Goal: Entertainment & Leisure: Browse casually

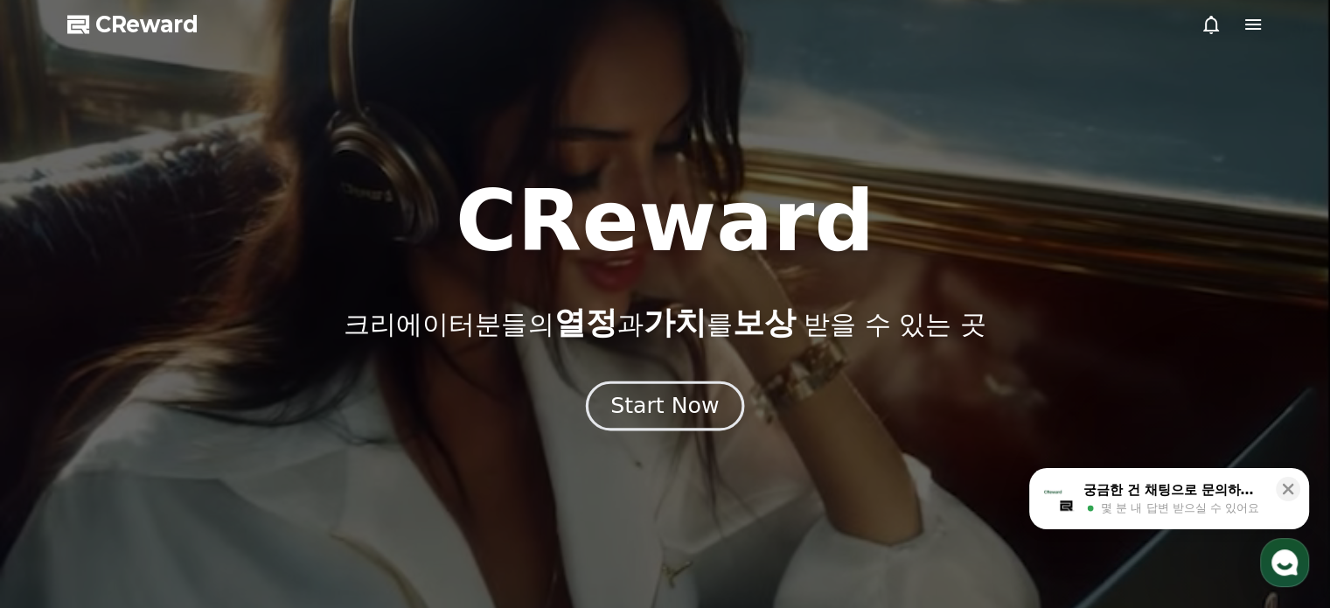
click at [706, 411] on div "Start Now" at bounding box center [664, 406] width 108 height 30
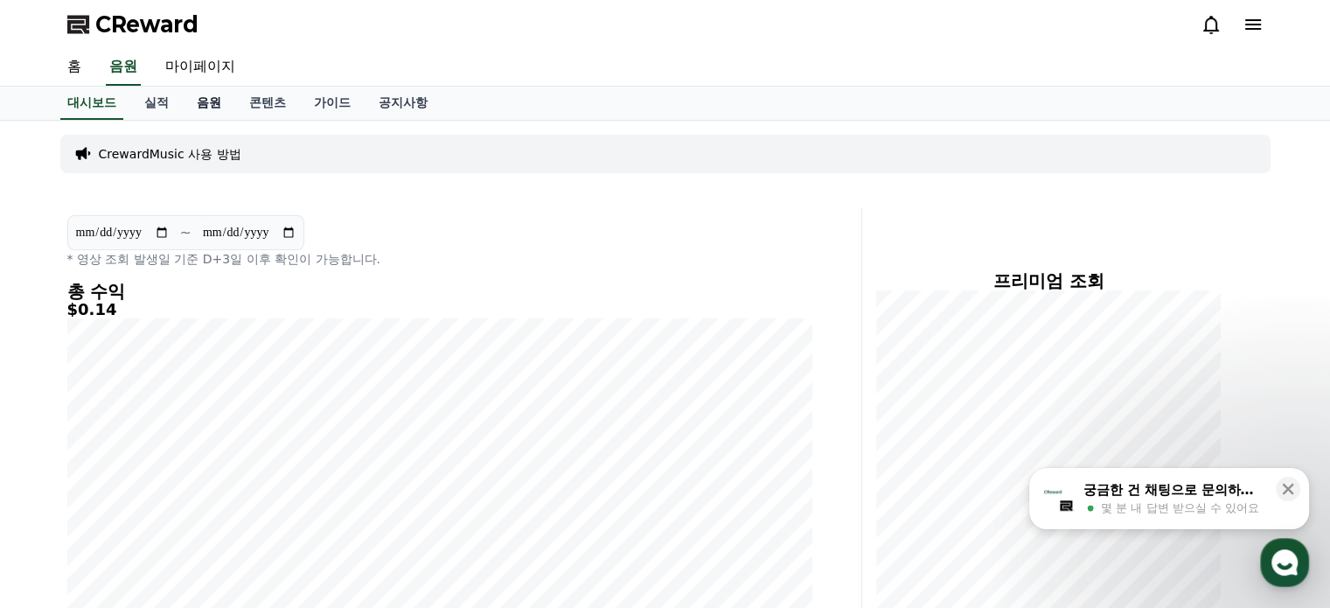
click at [203, 94] on link "음원" at bounding box center [209, 103] width 52 height 33
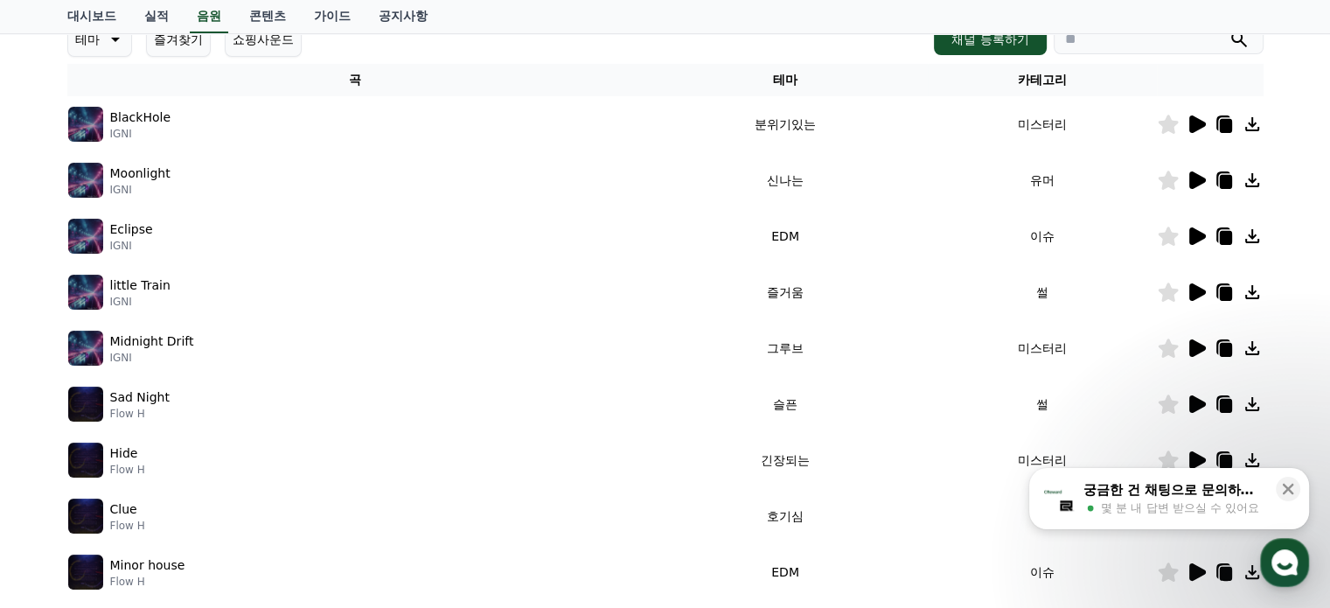
scroll to position [262, 0]
click at [1198, 454] on icon at bounding box center [1197, 458] width 17 height 17
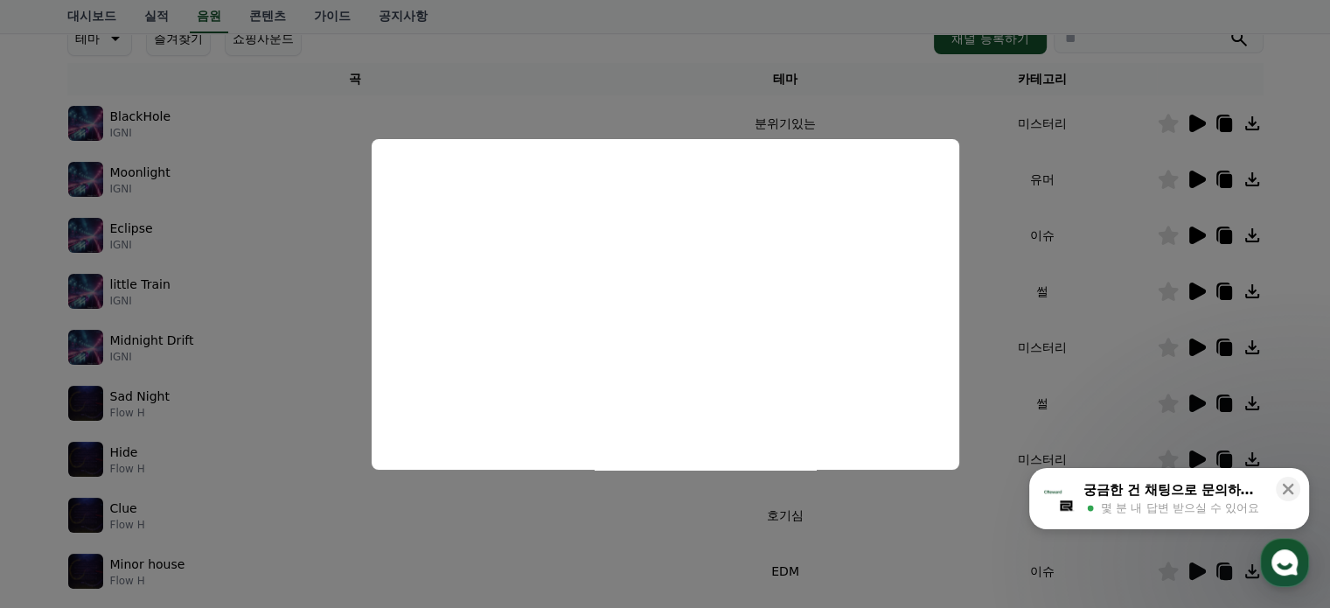
click at [1003, 346] on button "close modal" at bounding box center [665, 304] width 1330 height 608
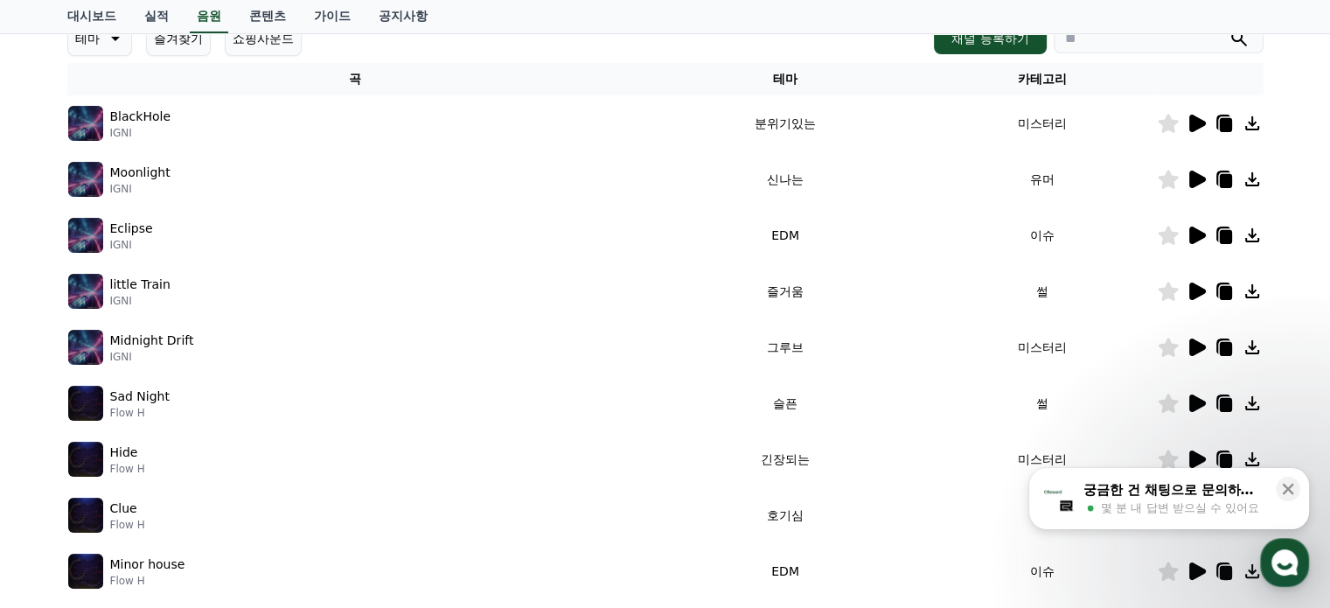
click at [1188, 400] on icon at bounding box center [1195, 403] width 21 height 21
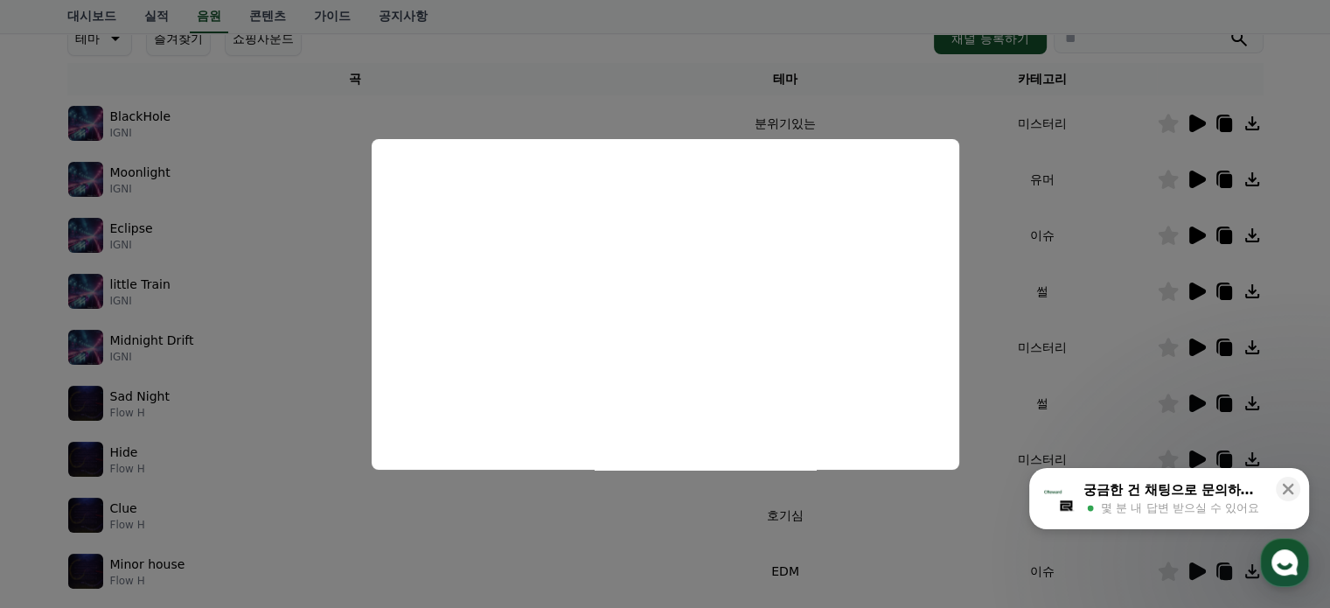
drag, startPoint x: 1049, startPoint y: 174, endPoint x: 1094, endPoint y: 176, distance: 44.6
click at [1050, 174] on button "close modal" at bounding box center [665, 304] width 1330 height 608
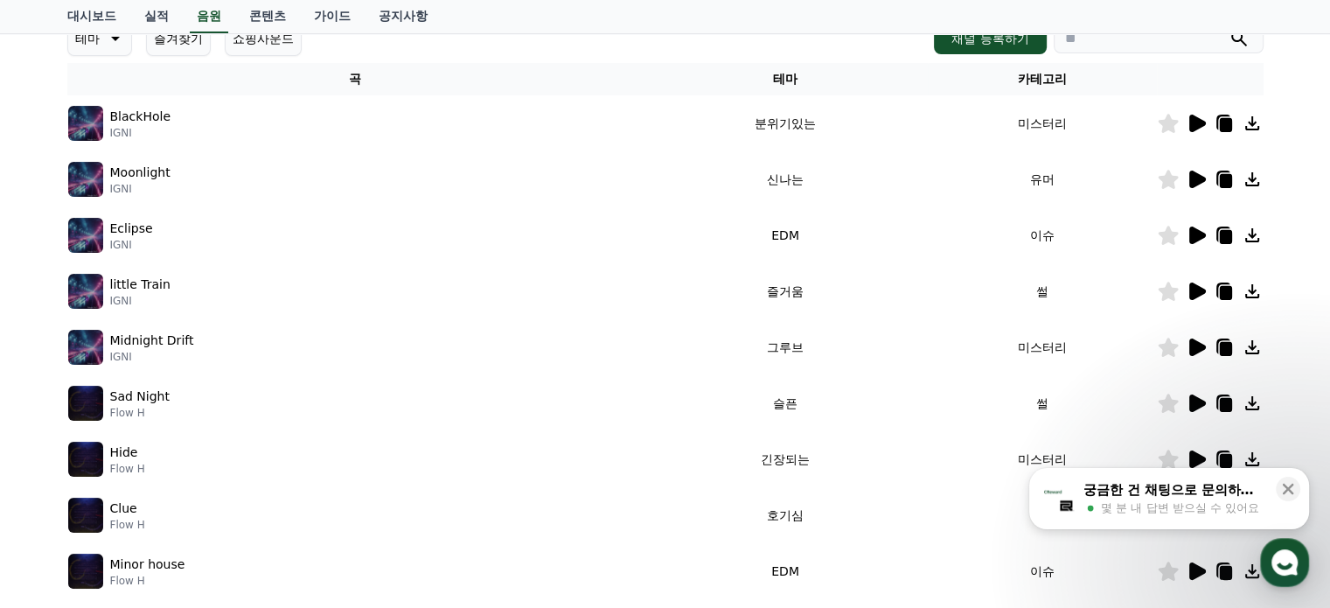
click at [1188, 351] on icon at bounding box center [1195, 347] width 21 height 21
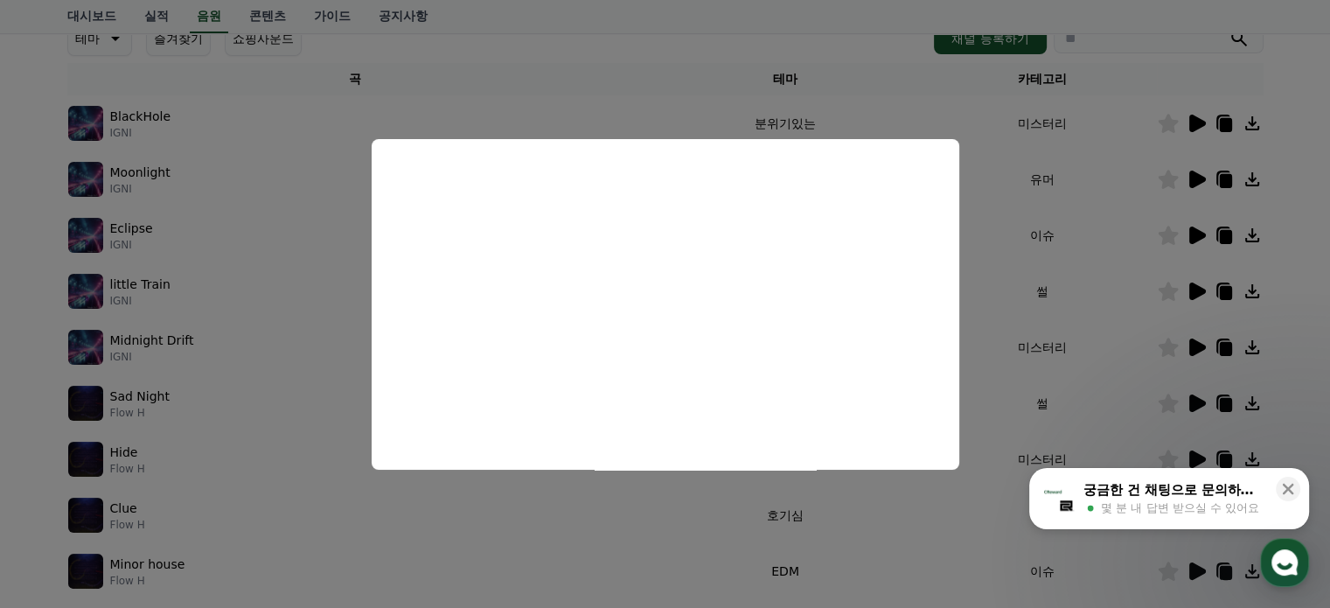
click at [1002, 277] on button "close modal" at bounding box center [665, 304] width 1330 height 608
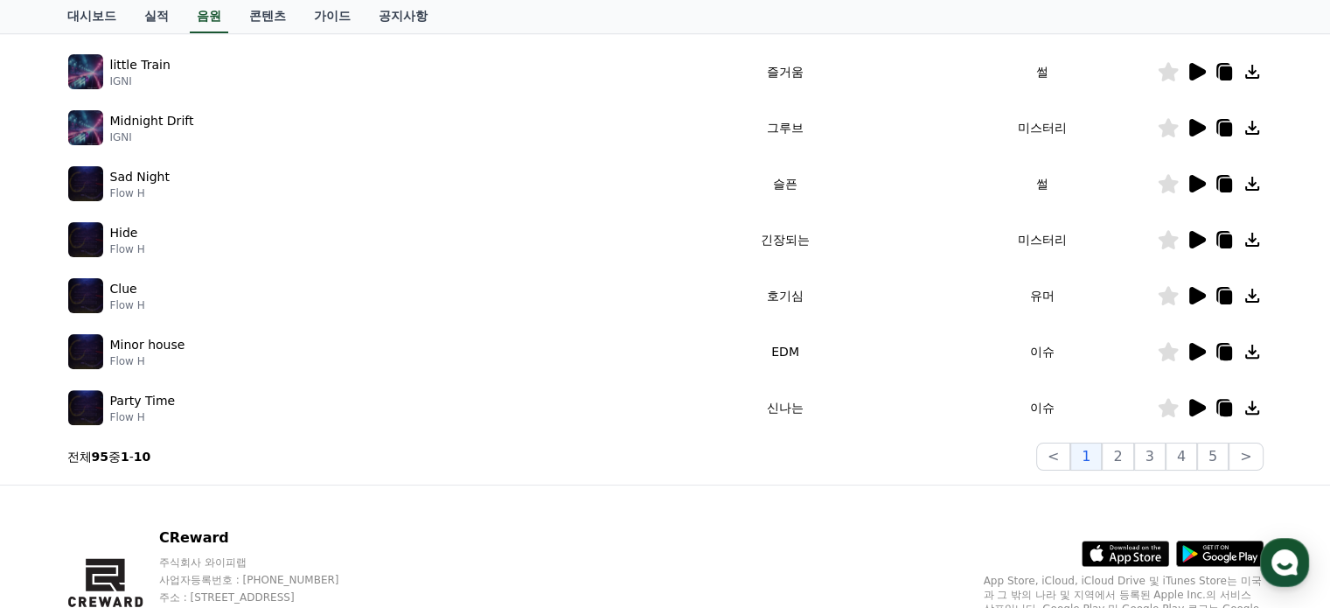
scroll to position [525, 0]
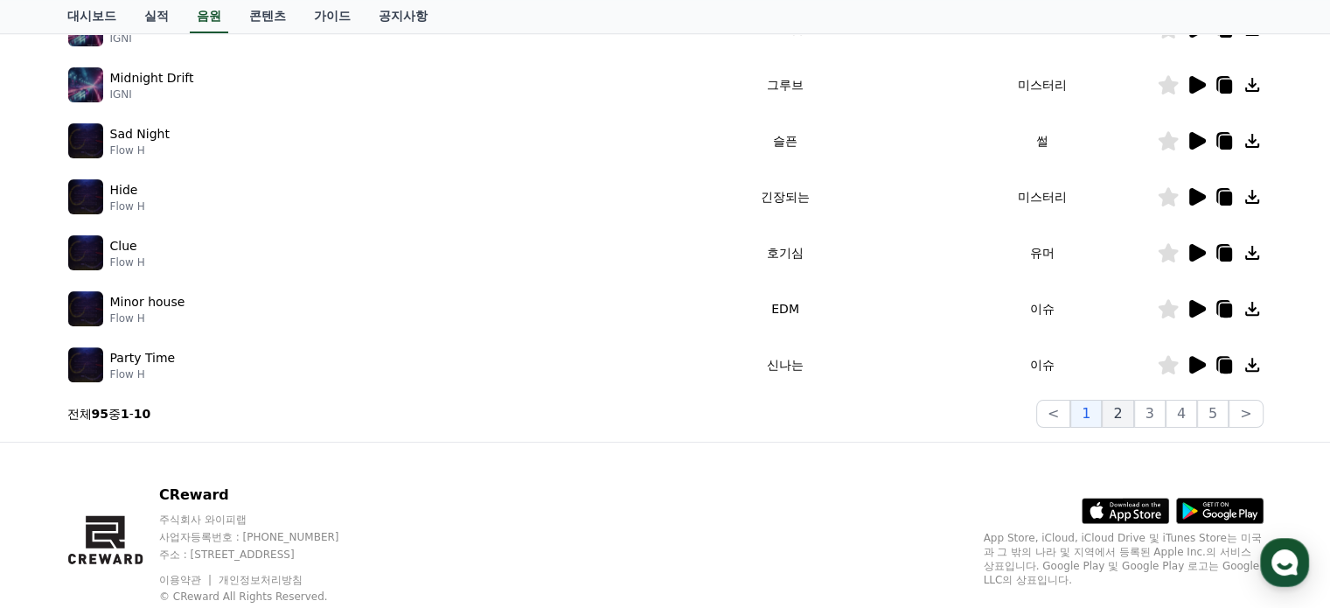
click at [1126, 421] on button "2" at bounding box center [1117, 414] width 31 height 28
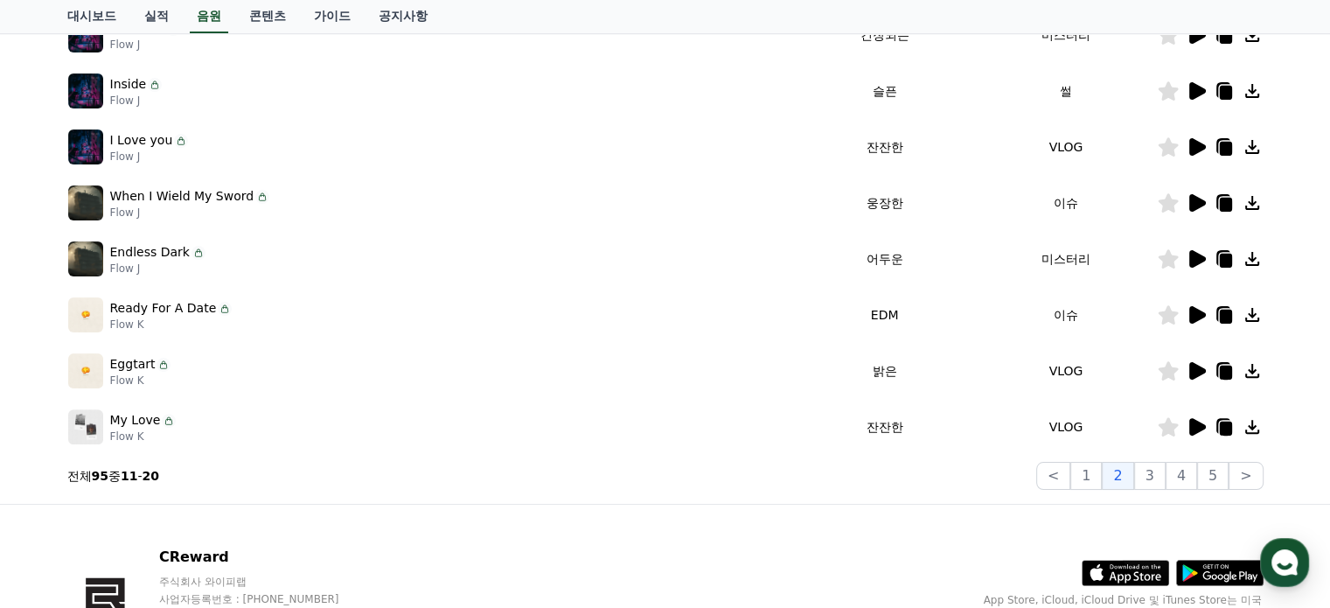
scroll to position [437, 0]
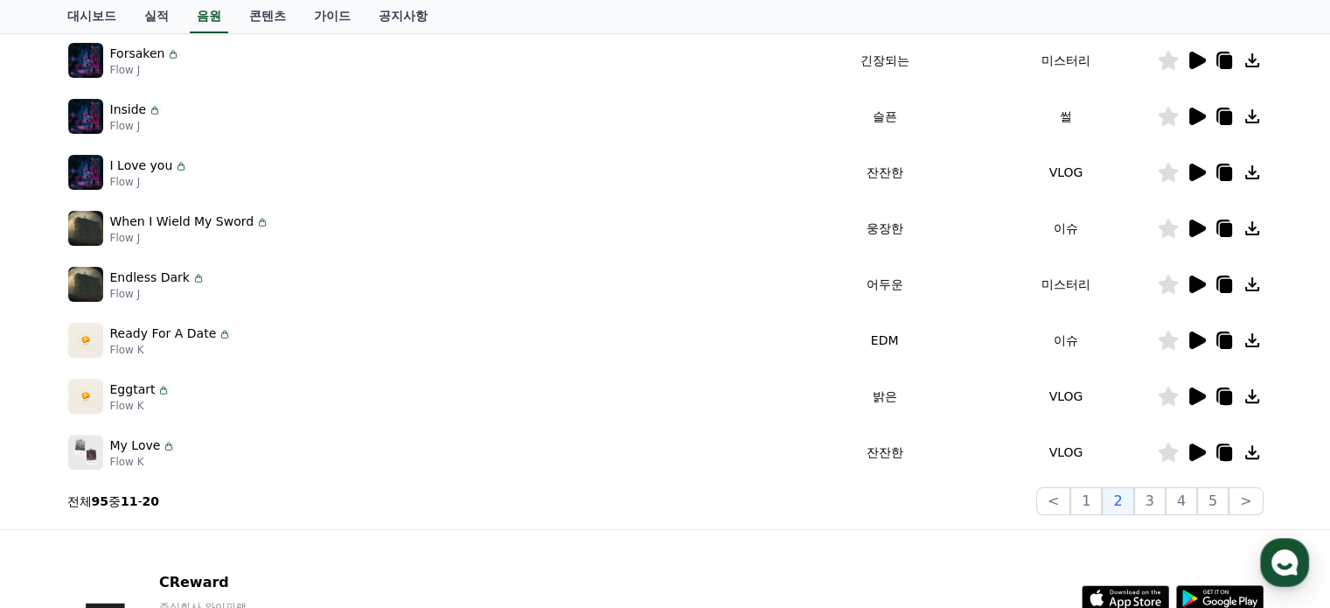
click at [1191, 282] on icon at bounding box center [1197, 283] width 17 height 17
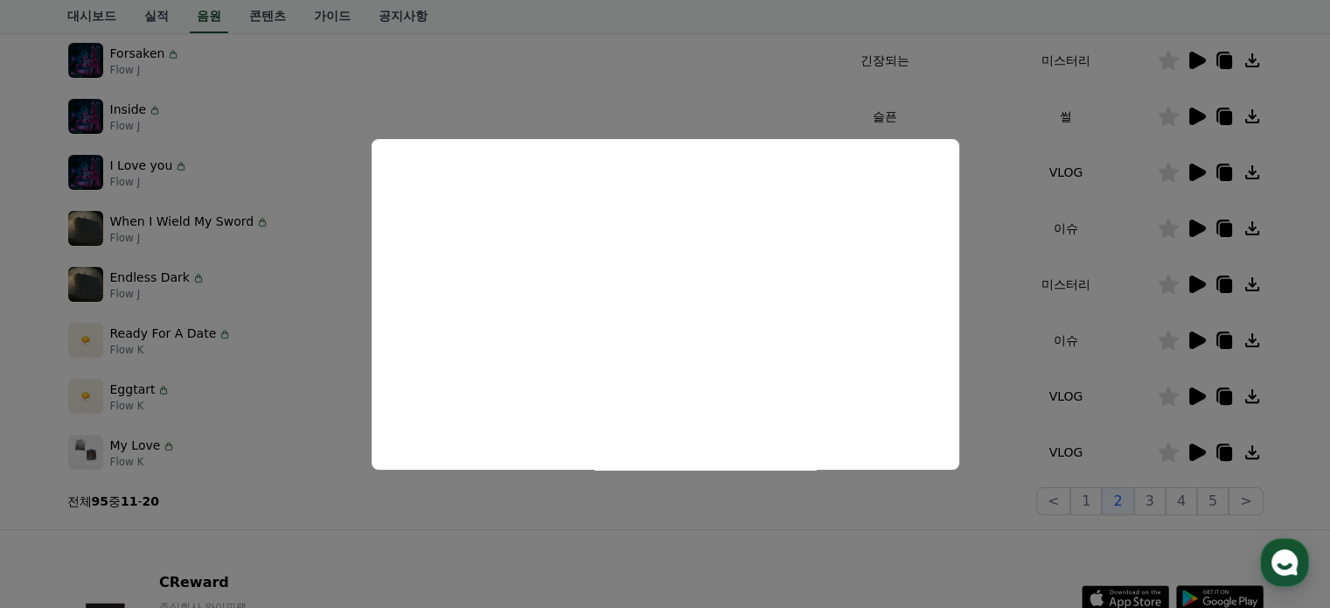
click at [1192, 111] on button "close modal" at bounding box center [665, 304] width 1330 height 608
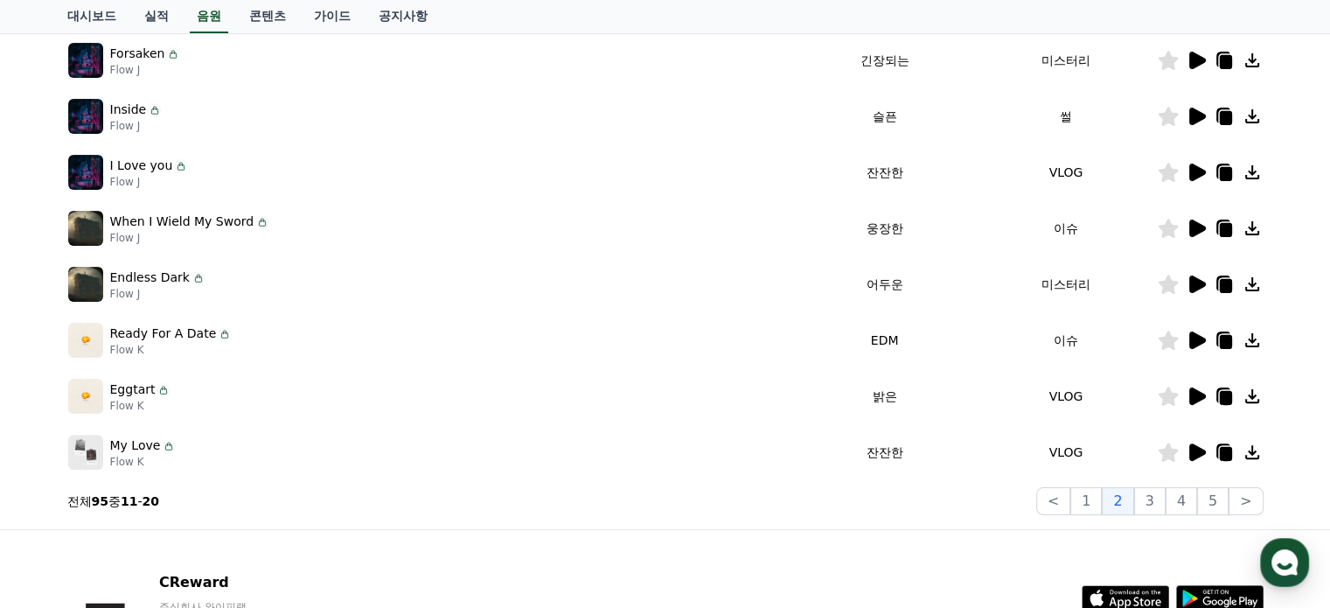
click at [1192, 111] on icon at bounding box center [1197, 116] width 17 height 17
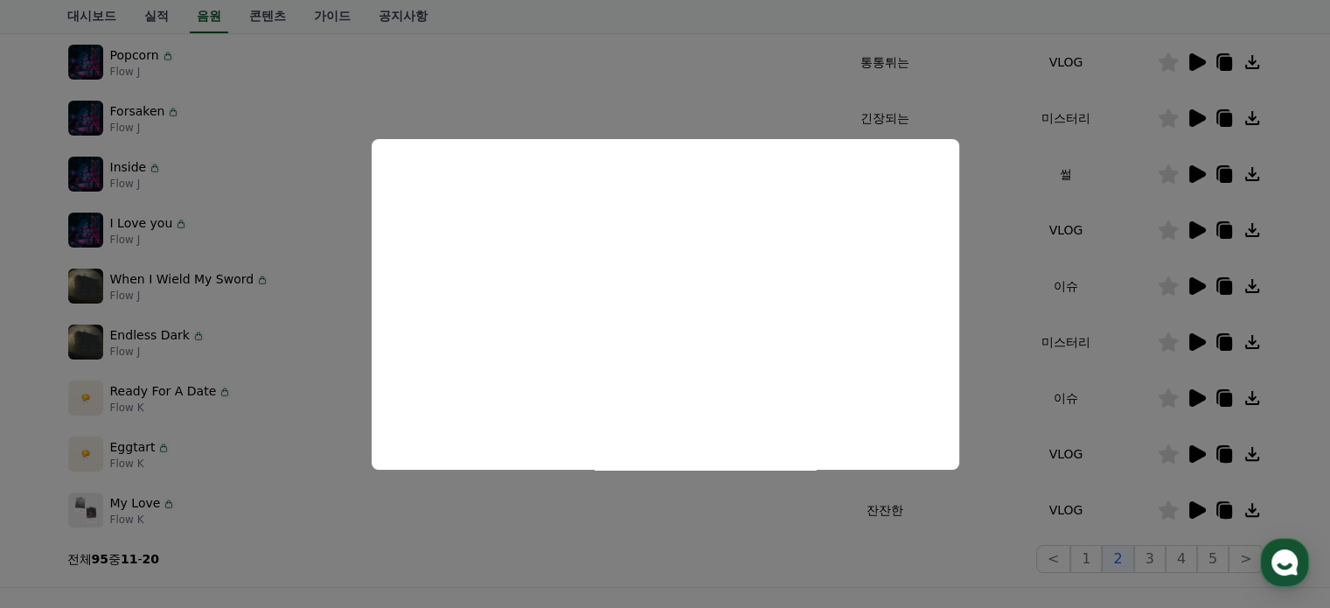
scroll to position [262, 0]
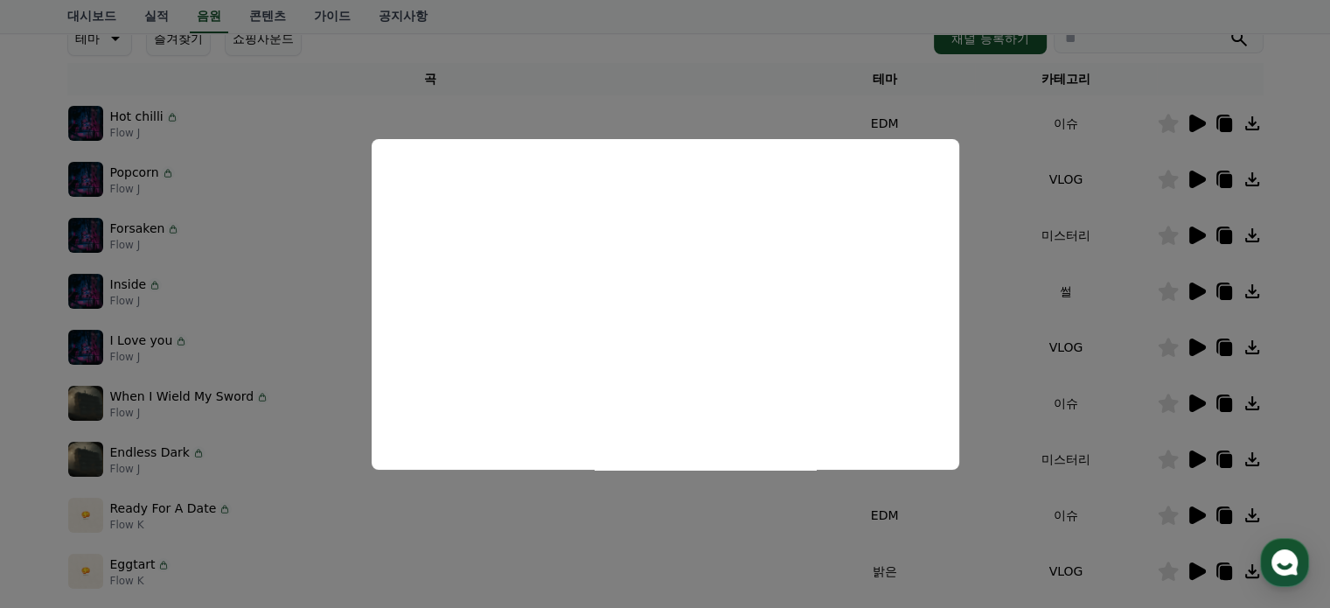
click at [745, 46] on button "close modal" at bounding box center [665, 304] width 1330 height 608
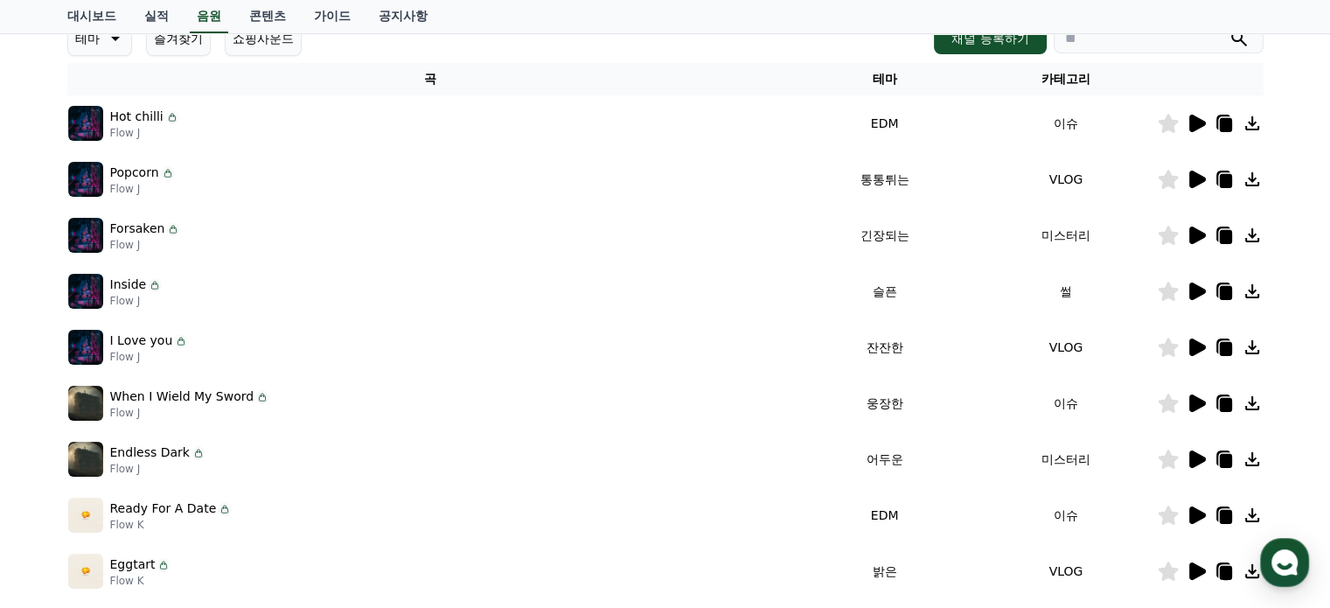
click at [110, 38] on icon at bounding box center [113, 38] width 21 height 21
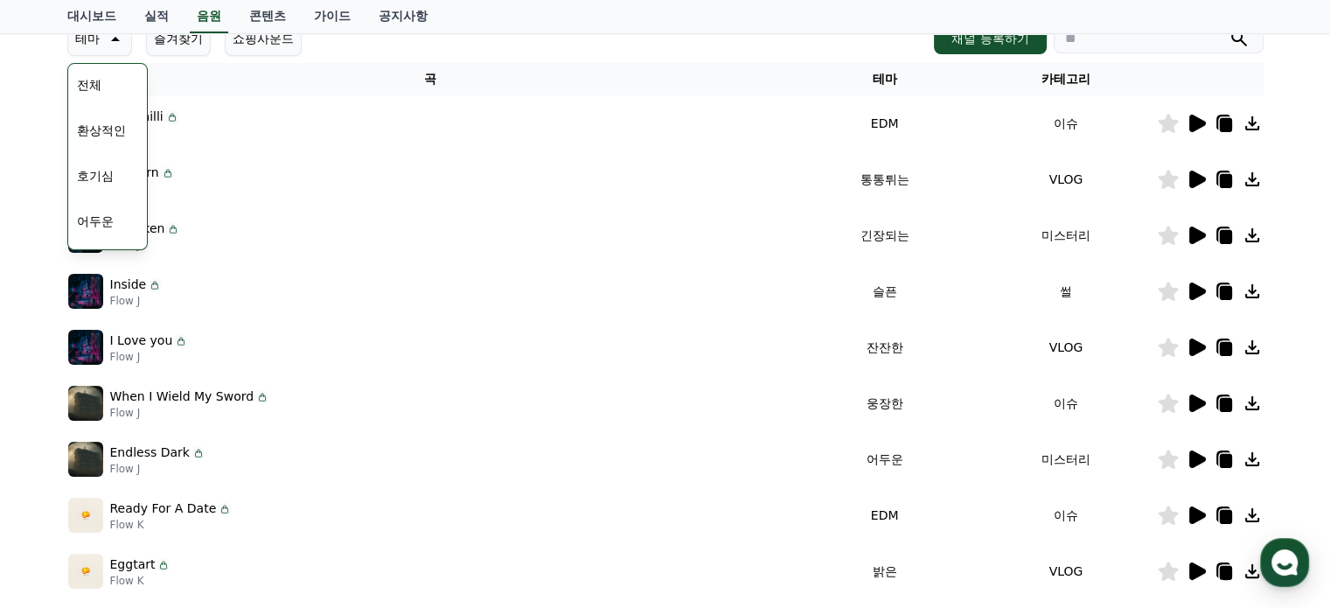
click at [104, 223] on button "어두운" at bounding box center [95, 221] width 51 height 38
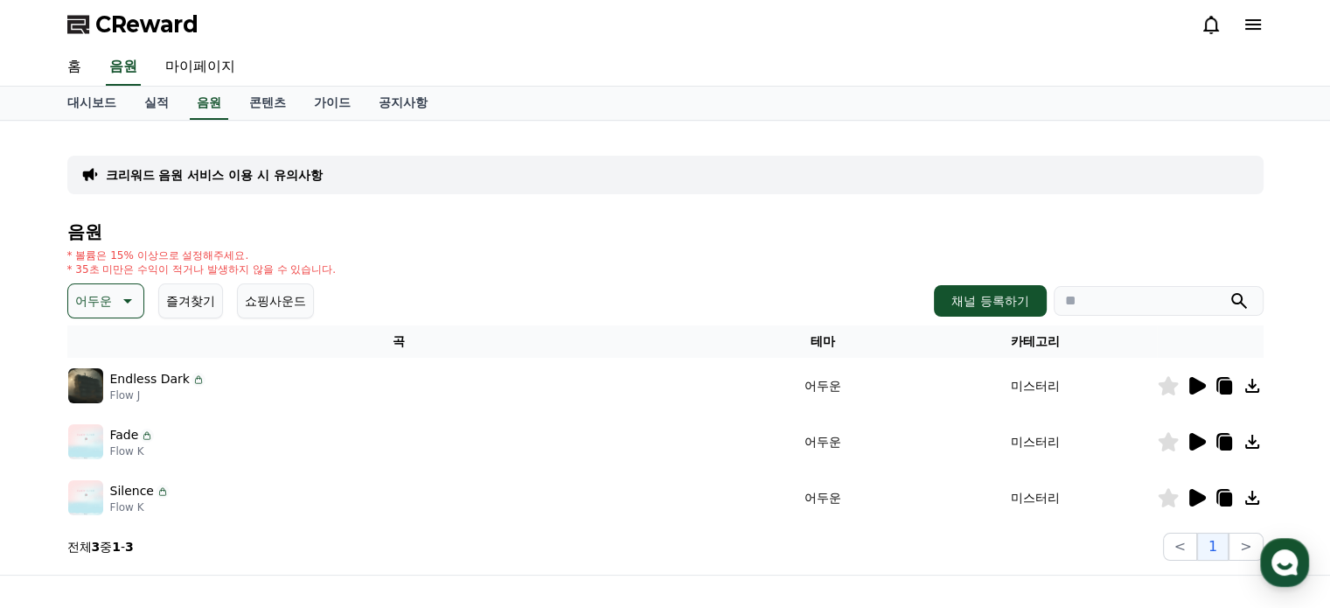
click at [1189, 447] on icon at bounding box center [1197, 441] width 17 height 17
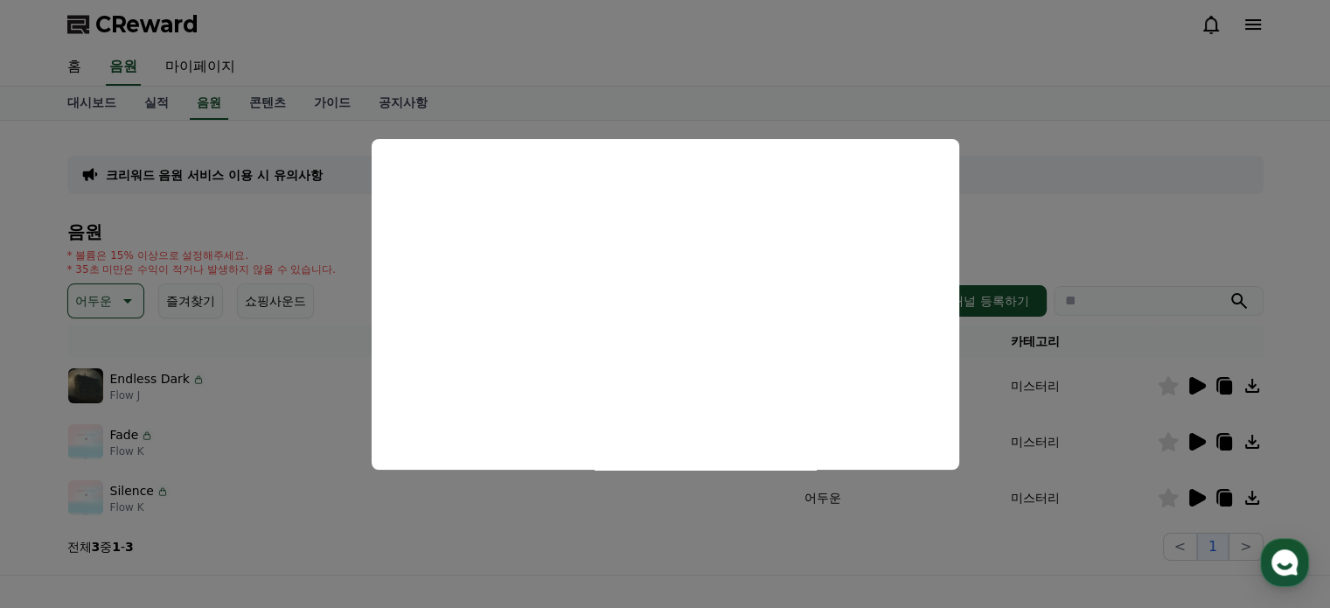
click at [1196, 496] on button "close modal" at bounding box center [665, 304] width 1330 height 608
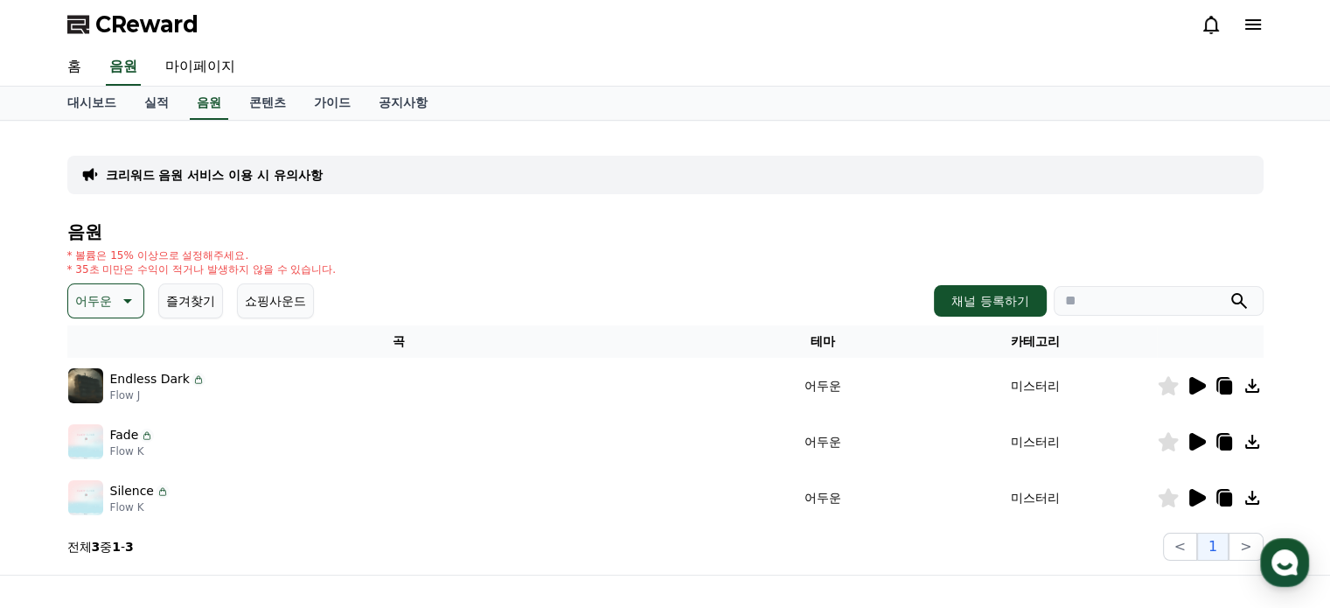
click at [1197, 497] on icon at bounding box center [1197, 497] width 17 height 17
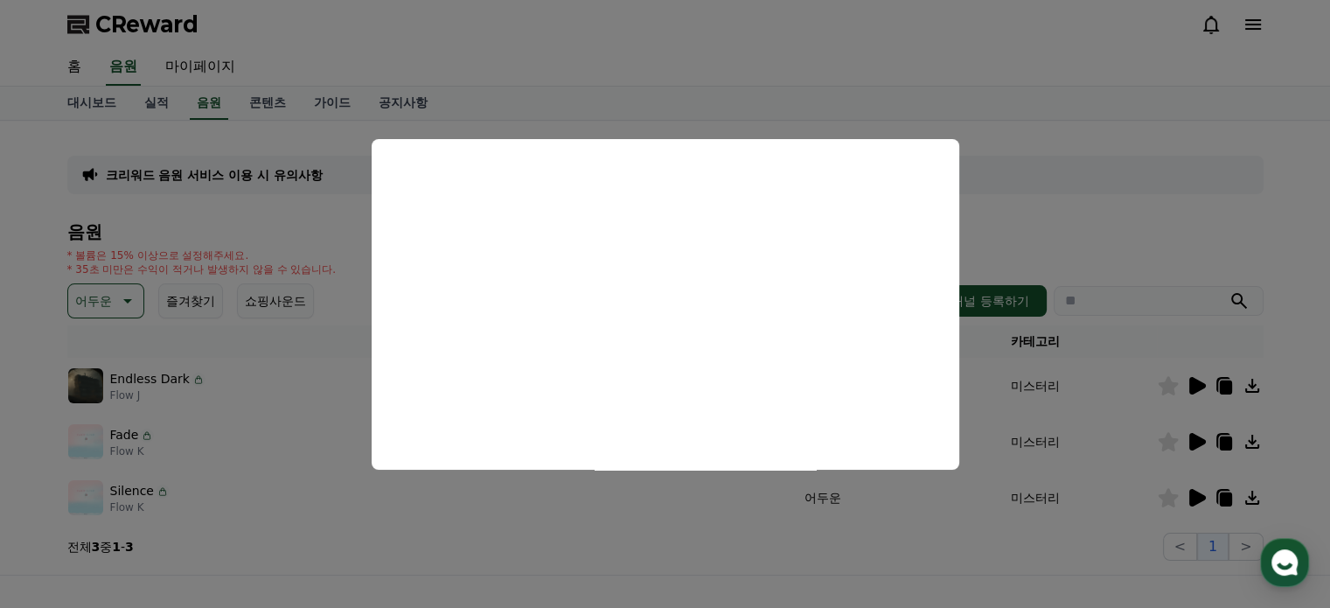
click at [1080, 251] on button "close modal" at bounding box center [665, 304] width 1330 height 608
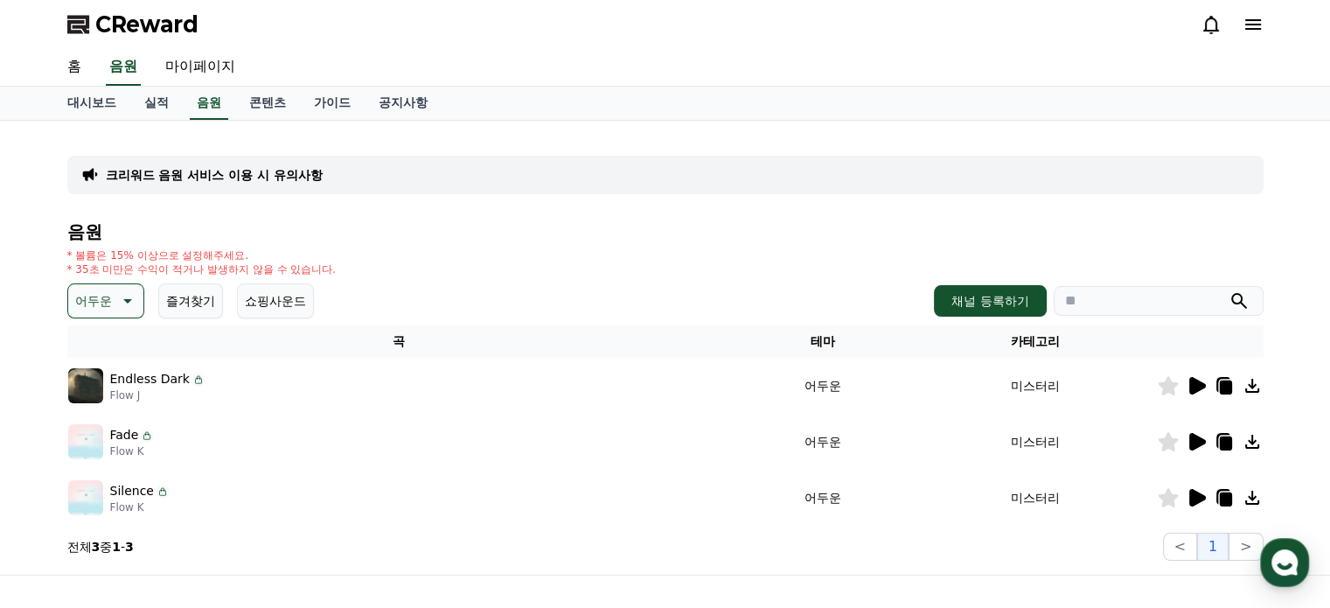
click at [104, 306] on p "어두운" at bounding box center [93, 301] width 37 height 24
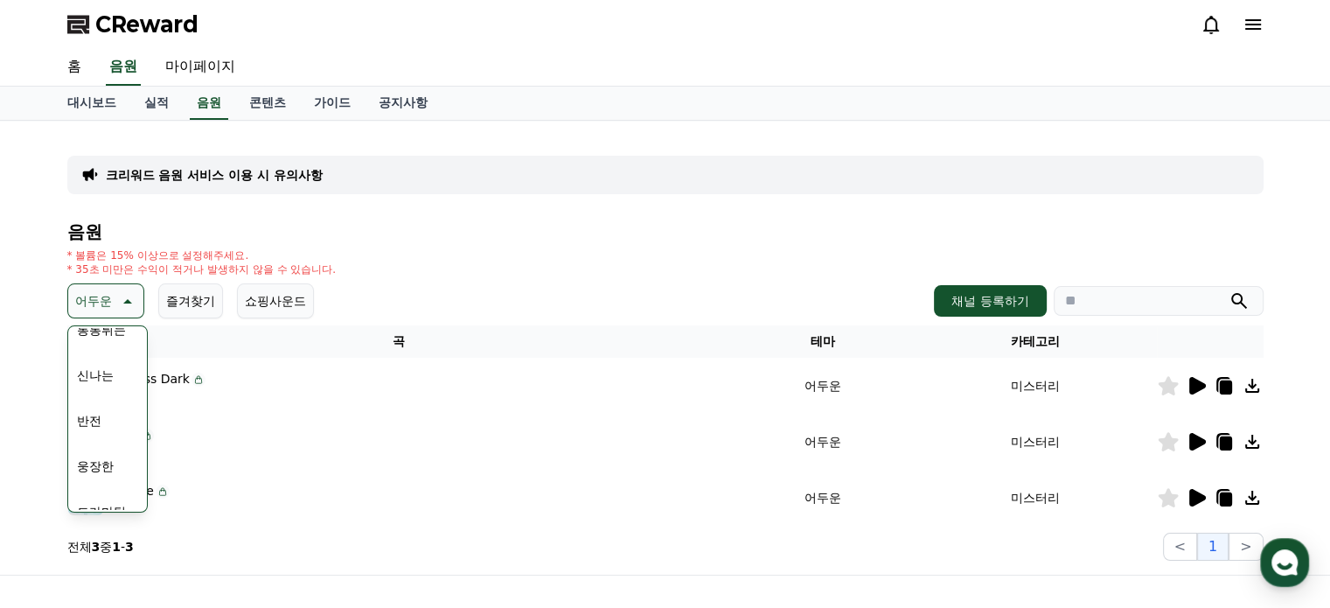
scroll to position [262, 0]
click at [106, 405] on button "반전" at bounding box center [89, 403] width 38 height 38
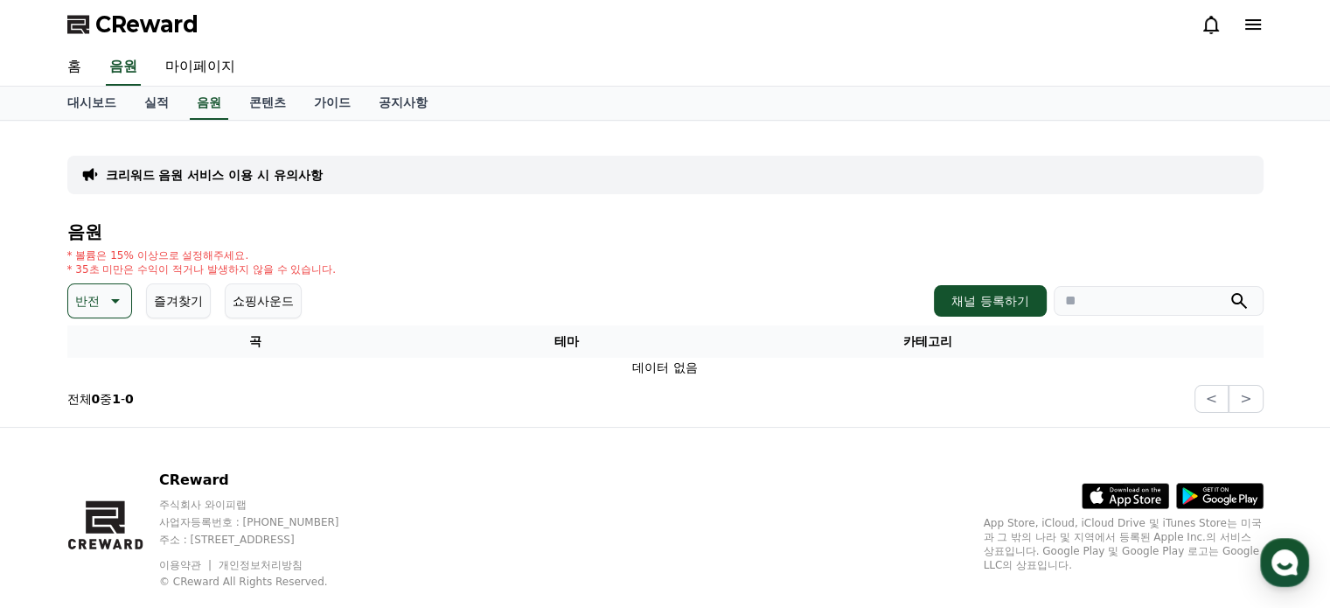
click at [101, 304] on button "반전" at bounding box center [99, 300] width 65 height 35
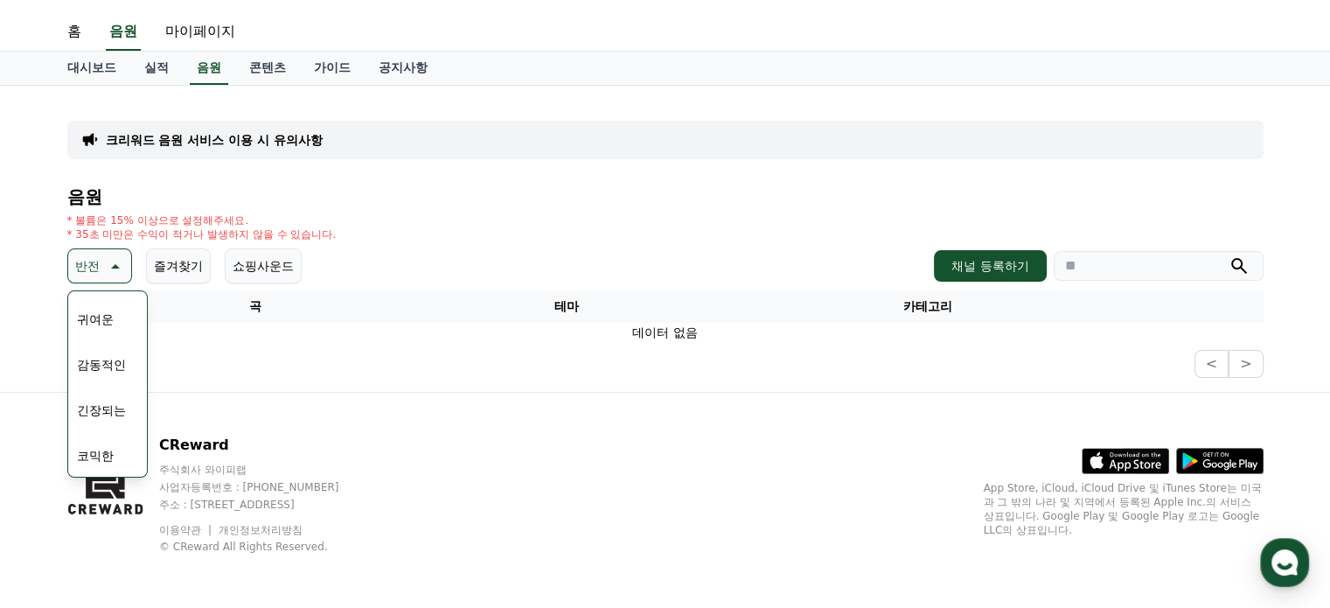
click at [101, 411] on button "긴장되는" at bounding box center [101, 410] width 63 height 38
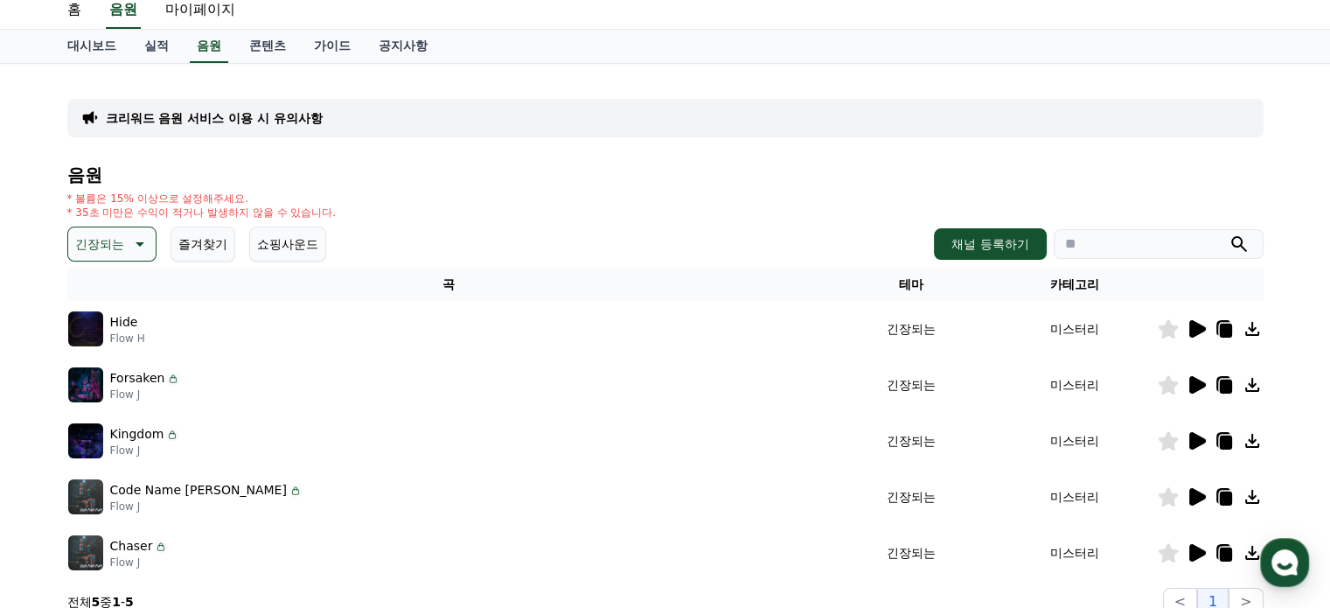
scroll to position [87, 0]
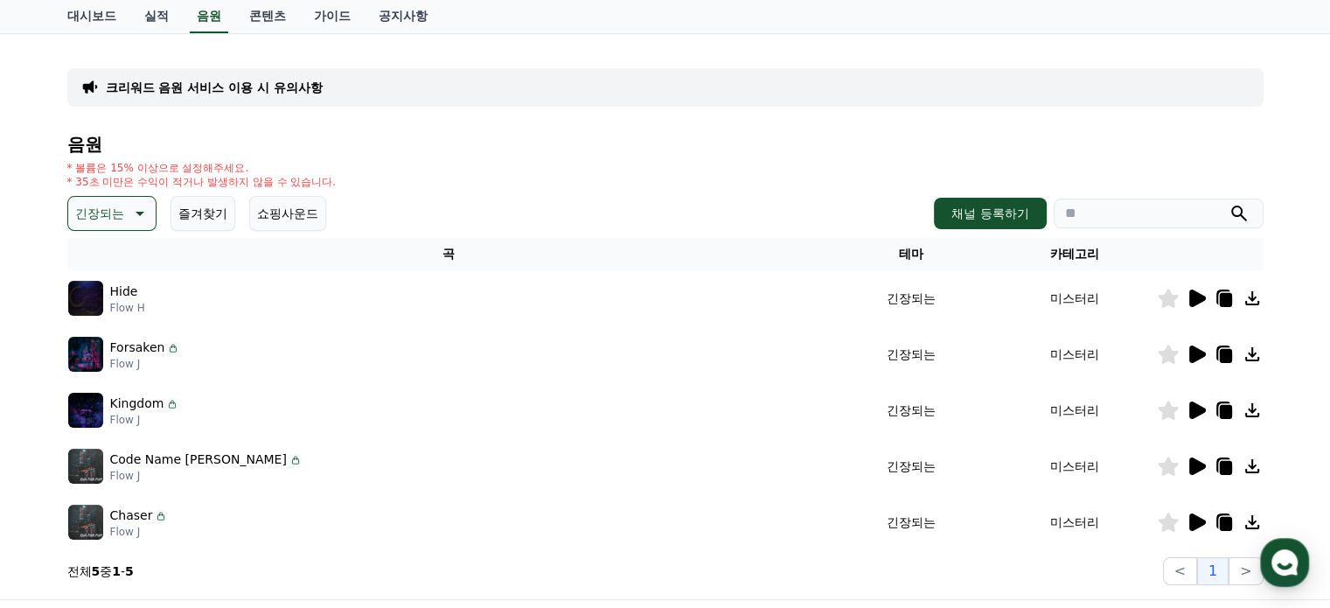
click at [1205, 409] on icon at bounding box center [1195, 410] width 21 height 21
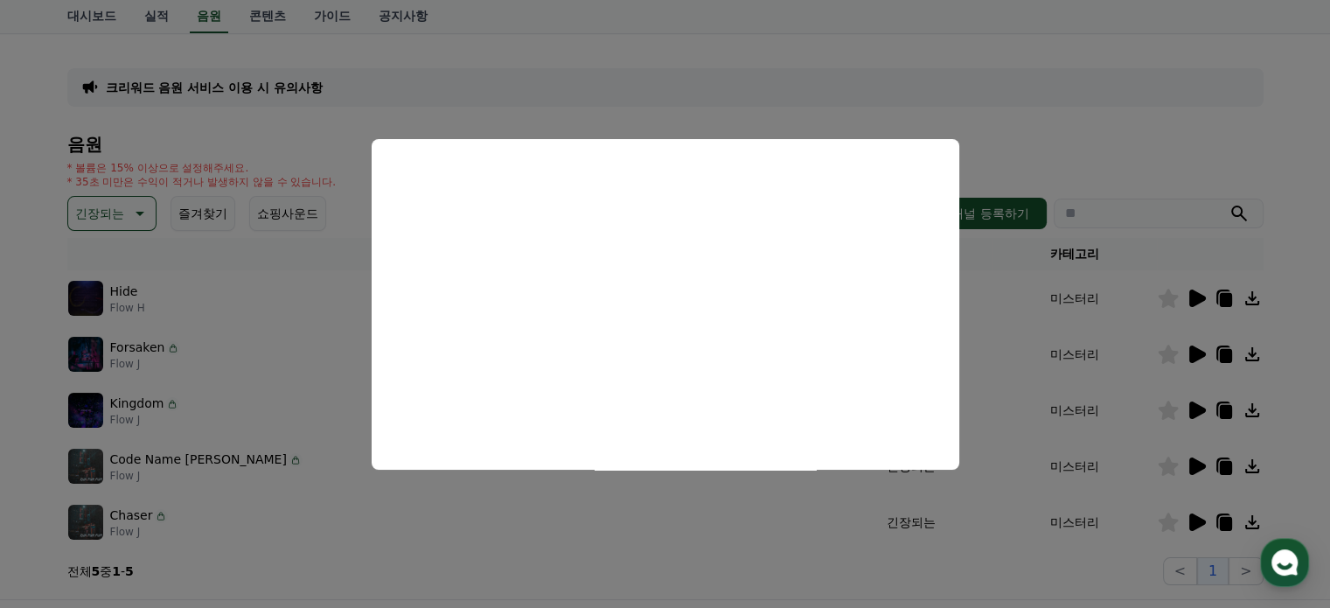
click at [1213, 510] on button "close modal" at bounding box center [665, 304] width 1330 height 608
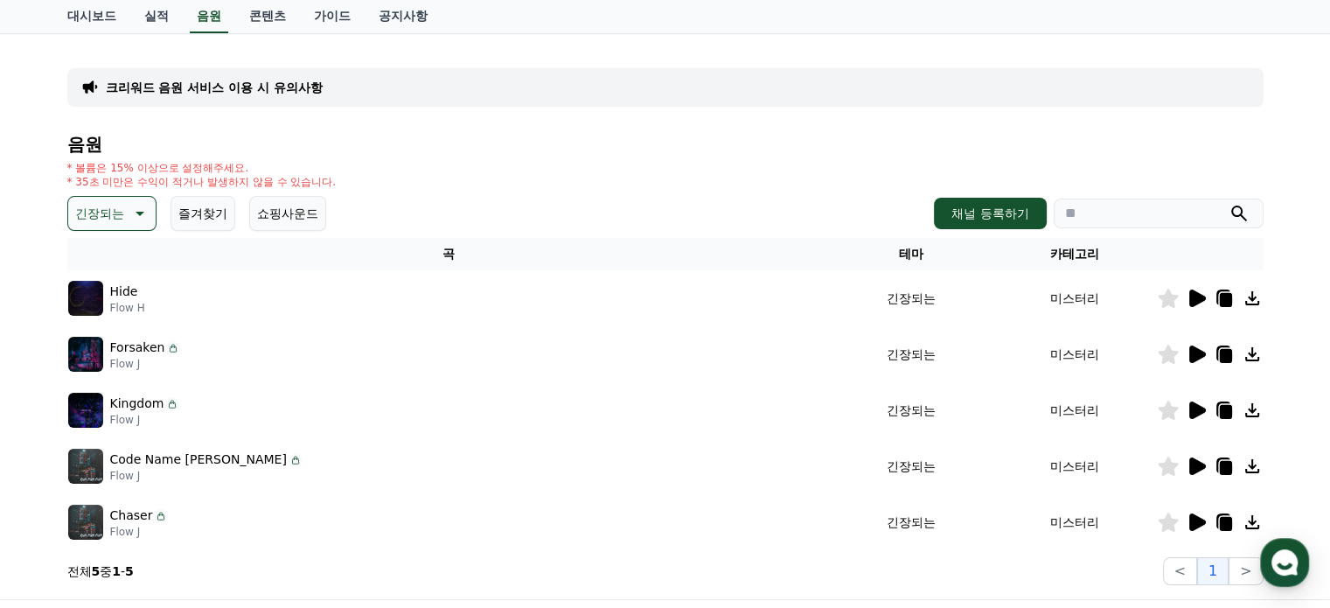
click at [1198, 516] on icon at bounding box center [1197, 521] width 17 height 17
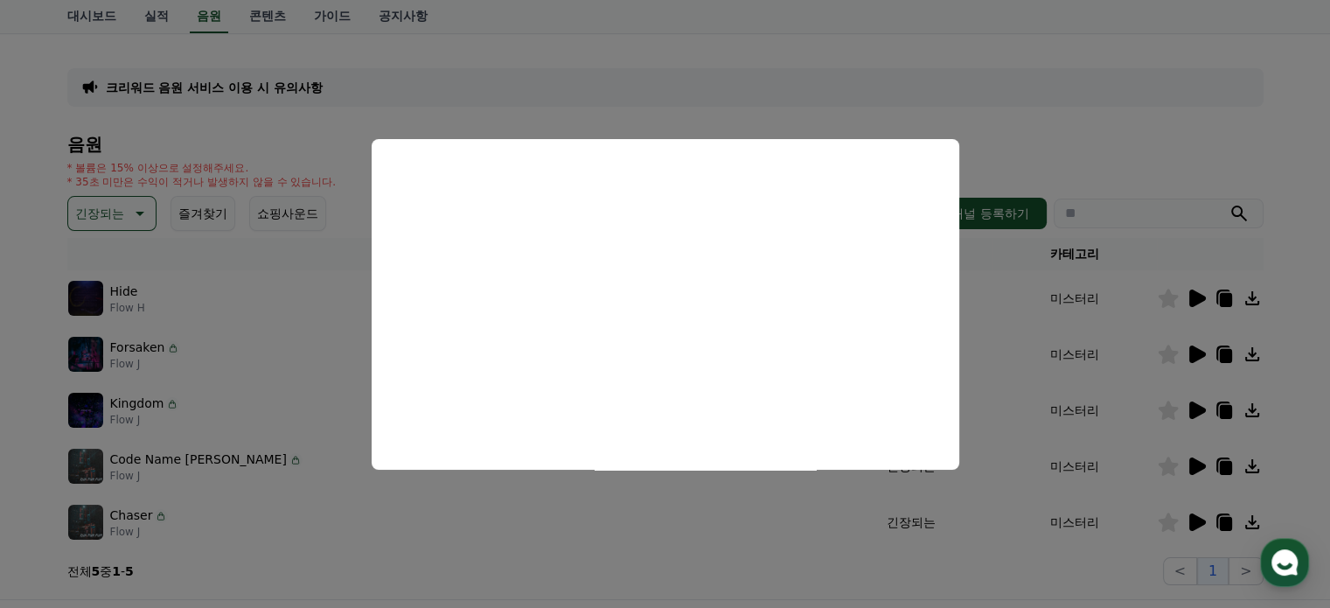
click at [1196, 454] on button "close modal" at bounding box center [665, 304] width 1330 height 608
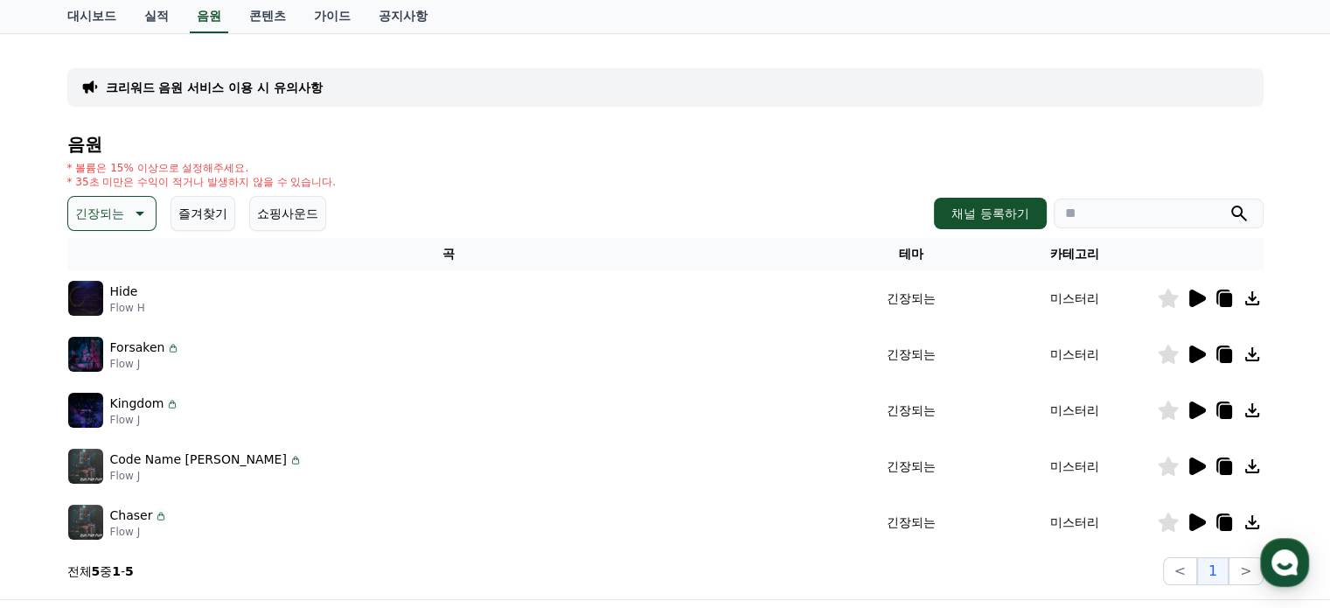
click at [1192, 466] on icon at bounding box center [1197, 465] width 17 height 17
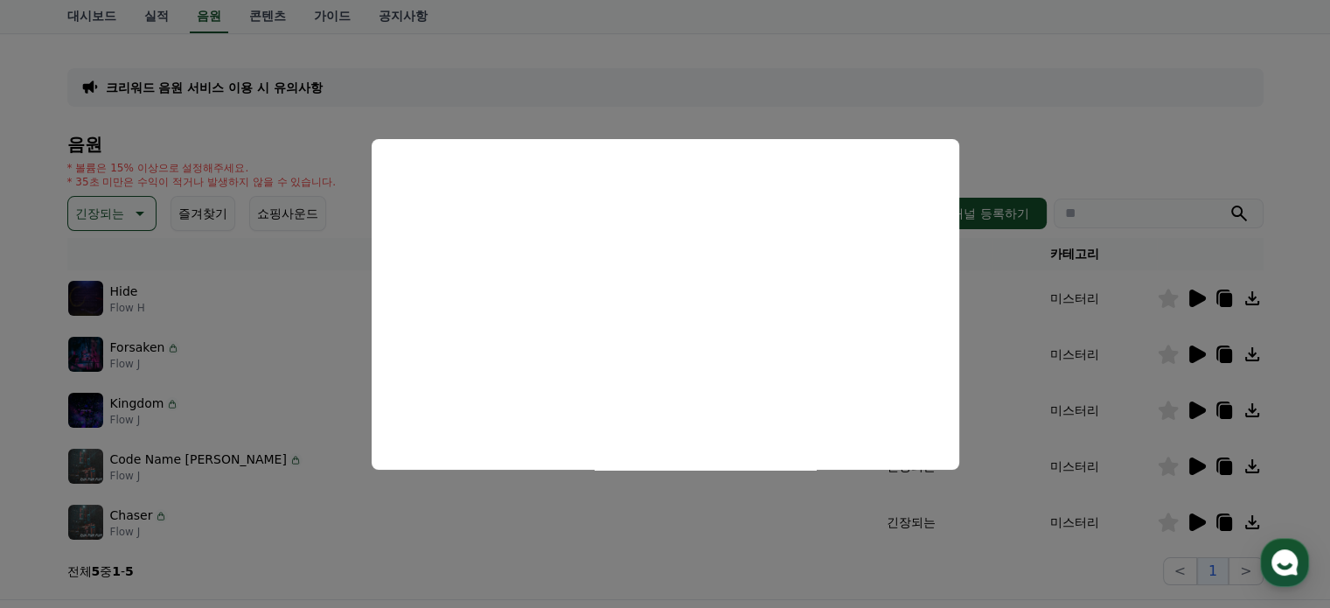
click at [1194, 349] on button "close modal" at bounding box center [665, 304] width 1330 height 608
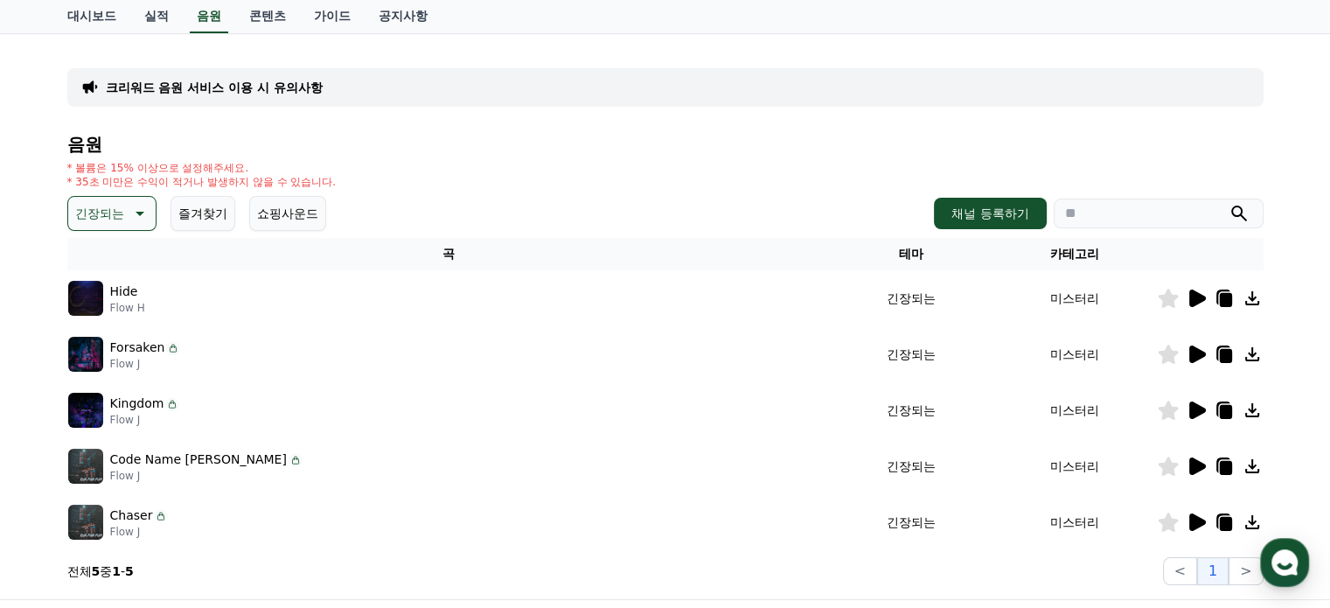
click at [1197, 355] on icon at bounding box center [1197, 353] width 17 height 17
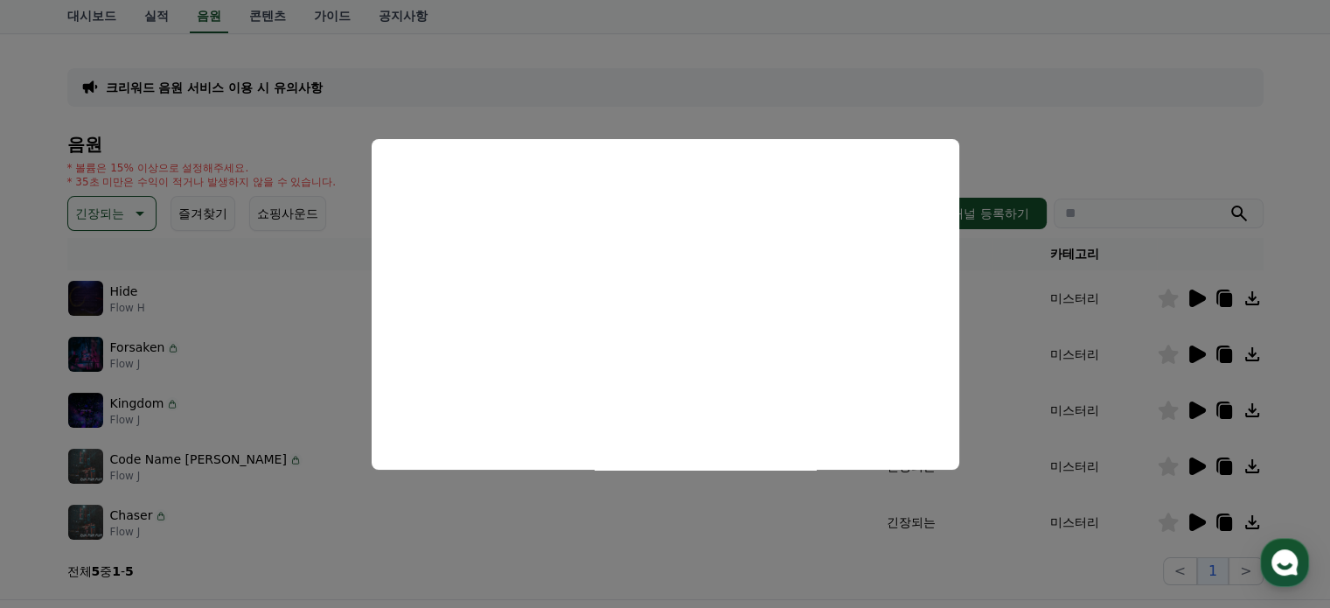
click at [1172, 141] on button "close modal" at bounding box center [665, 304] width 1330 height 608
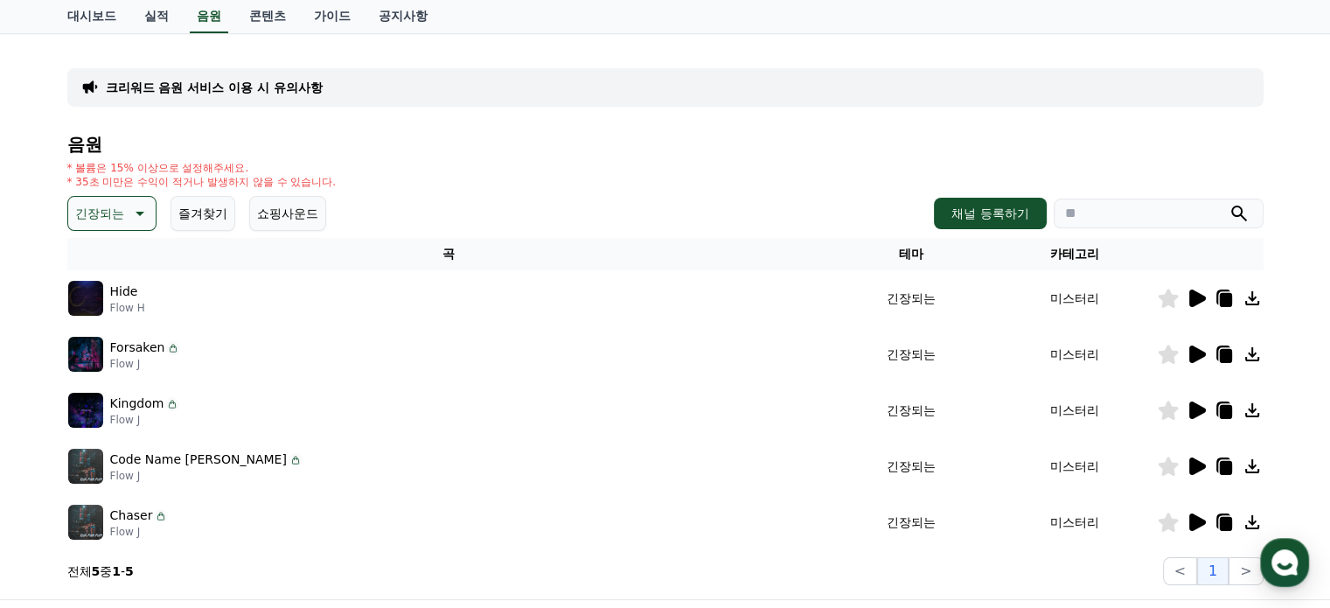
click at [1223, 518] on icon at bounding box center [1225, 524] width 12 height 14
